Goal: Find specific page/section: Find specific page/section

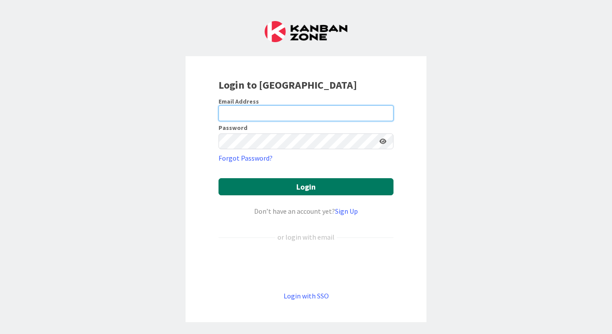
type input "[PERSON_NAME][EMAIL_ADDRESS][DOMAIN_NAME]"
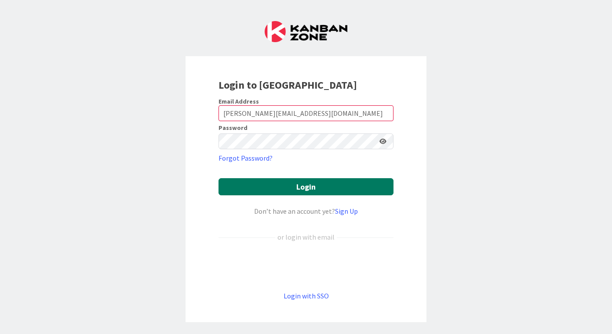
click at [312, 191] on button "Login" at bounding box center [305, 186] width 175 height 17
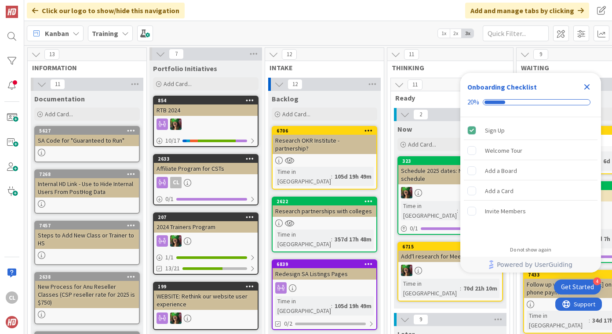
click at [588, 82] on icon "Close Checklist" at bounding box center [586, 87] width 11 height 11
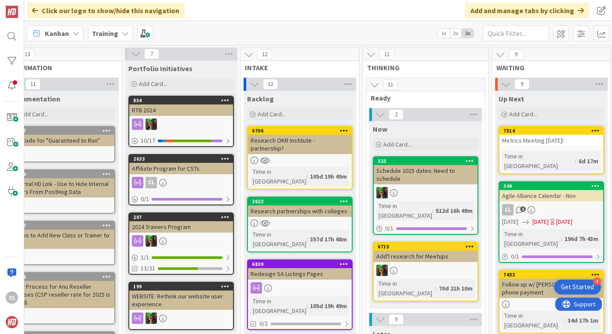
scroll to position [2, 25]
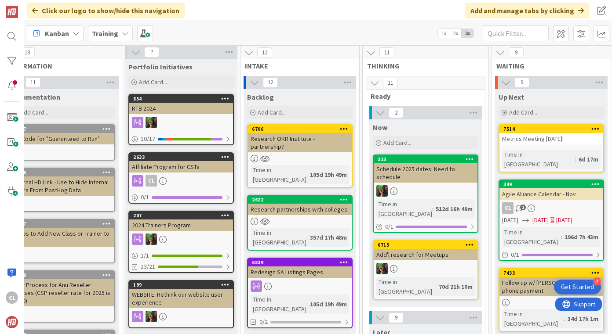
click at [118, 34] on div "Training" at bounding box center [110, 33] width 45 height 16
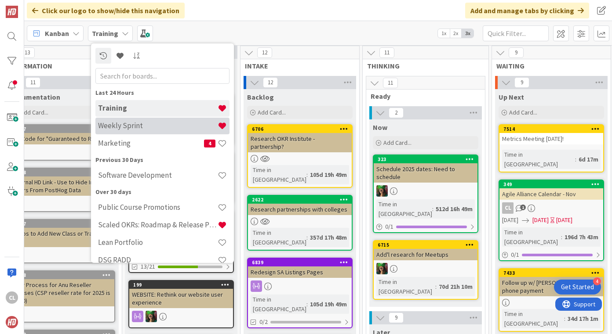
click at [134, 126] on h4 "Weekly Sprint" at bounding box center [158, 125] width 120 height 9
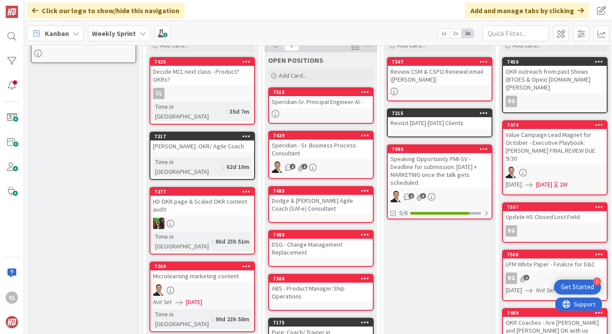
scroll to position [66, 0]
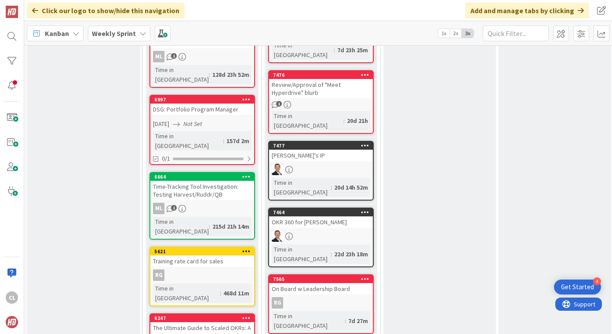
scroll to position [838, 0]
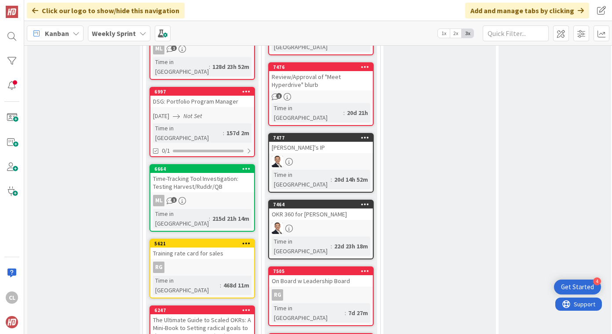
click at [320, 200] on div "7464 OKR 360 for [PERSON_NAME] Time in [GEOGRAPHIC_DATA] : 22d 23h 18m" at bounding box center [320, 230] width 105 height 60
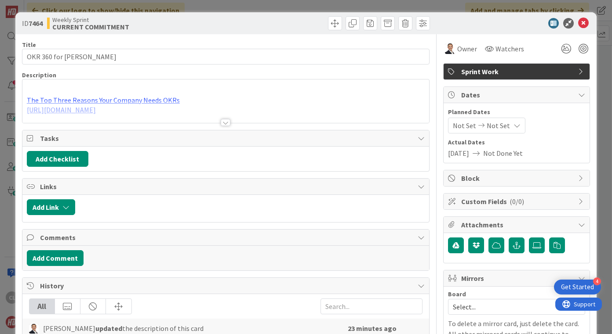
click at [207, 123] on div "Title 15 / 128 OKR 360 for [PERSON_NAME] Description The Top Three Reasons Your…" at bounding box center [225, 292] width 407 height 517
click at [217, 123] on div at bounding box center [225, 112] width 406 height 22
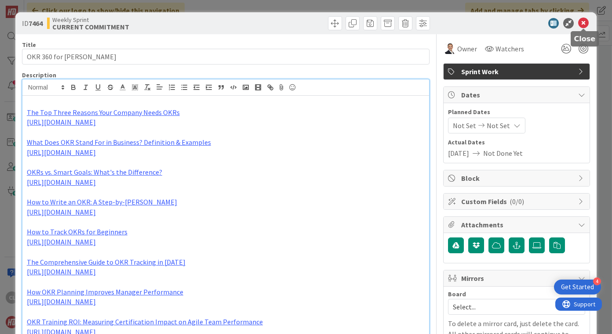
click at [584, 25] on icon at bounding box center [583, 23] width 11 height 11
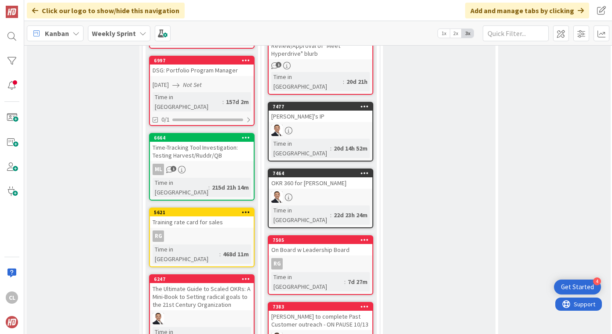
scroll to position [874, 0]
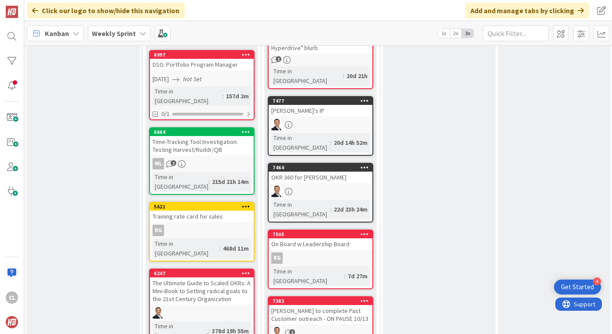
click at [322, 253] on div "RG" at bounding box center [320, 258] width 104 height 11
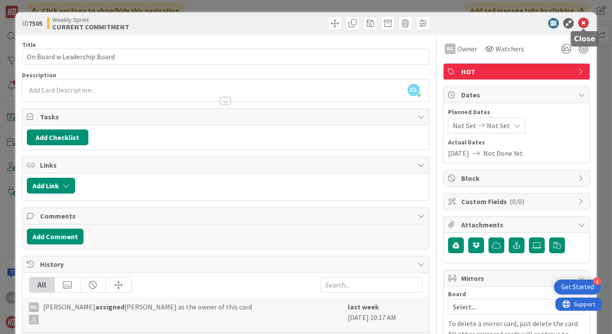
click at [587, 23] on icon at bounding box center [583, 23] width 11 height 11
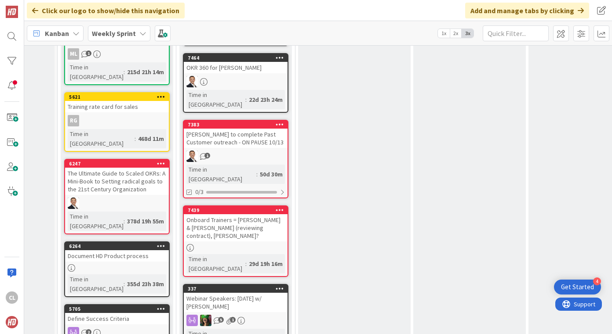
scroll to position [978, 85]
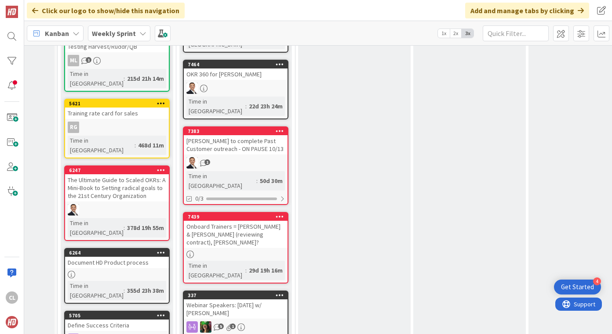
click at [322, 154] on div "VERIFY Add Card... 7347 Review CSM & CSPO Renewal email ([PERSON_NAME]) 7215 Re…" at bounding box center [354, 25] width 112 height 1824
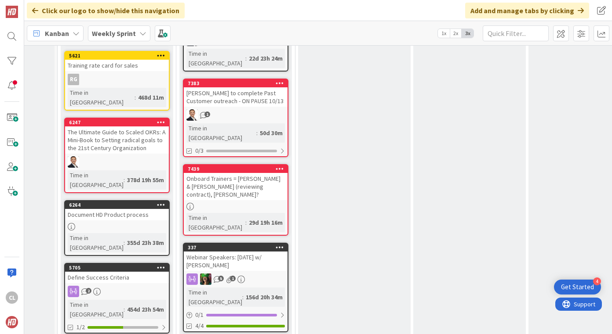
scroll to position [1025, 85]
